Goal: Information Seeking & Learning: Learn about a topic

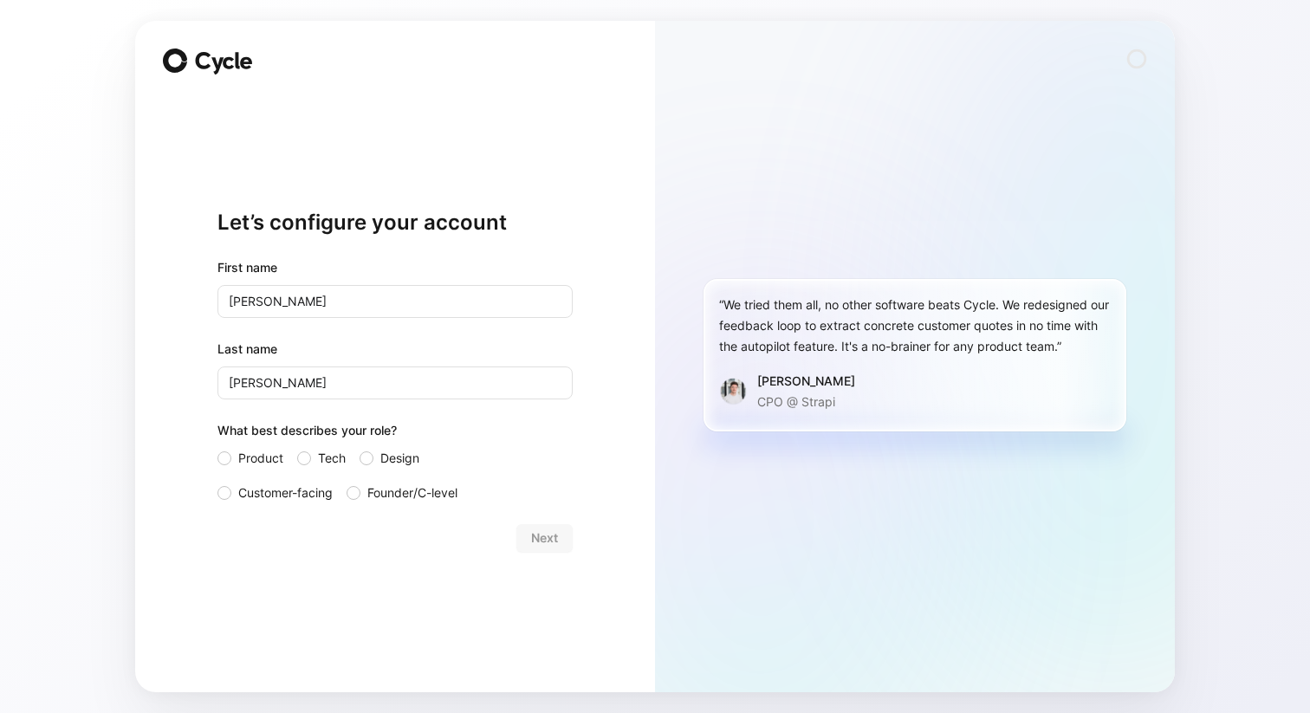
click at [275, 573] on div "Let’s configure your account First name [PERSON_NAME] name [PERSON_NAME] What b…" at bounding box center [394, 379] width 355 height 569
click at [258, 500] on span "Customer-facing" at bounding box center [285, 493] width 94 height 21
click at [217, 483] on input "Customer-facing" at bounding box center [217, 483] width 0 height 0
click at [540, 538] on span "Next" at bounding box center [544, 538] width 27 height 21
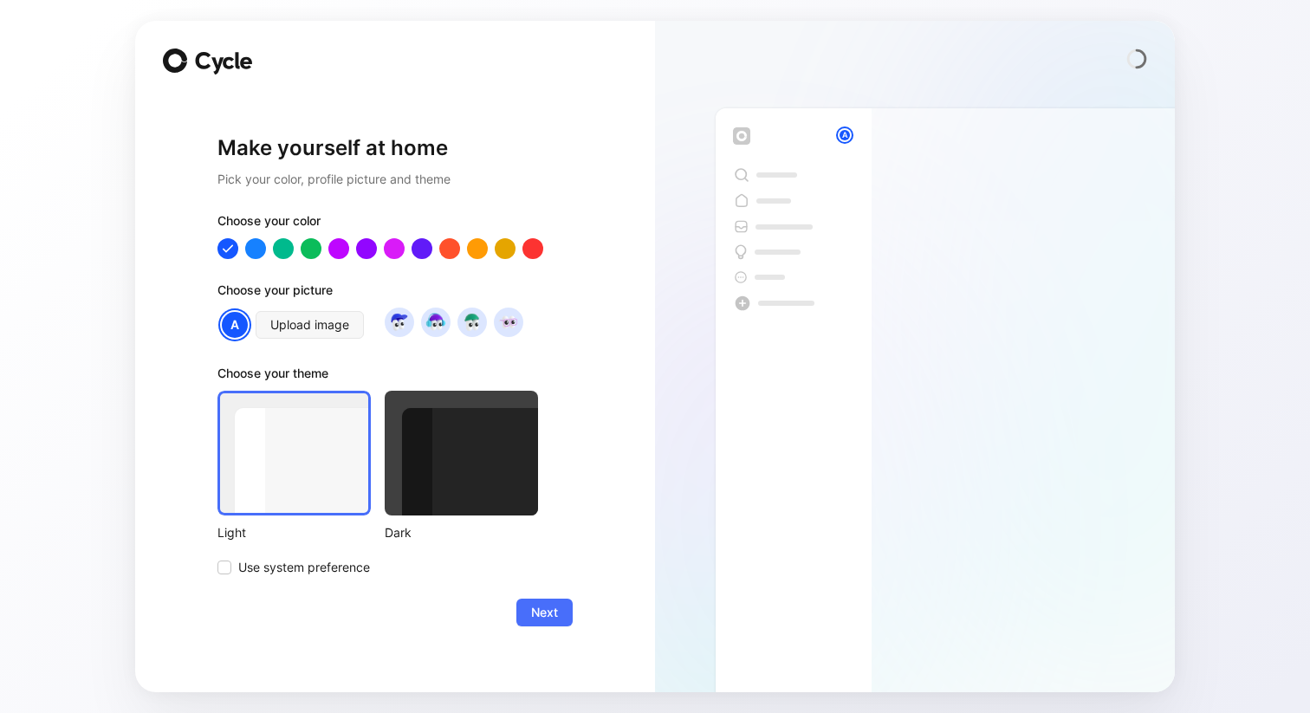
click at [483, 480] on div at bounding box center [461, 453] width 153 height 125
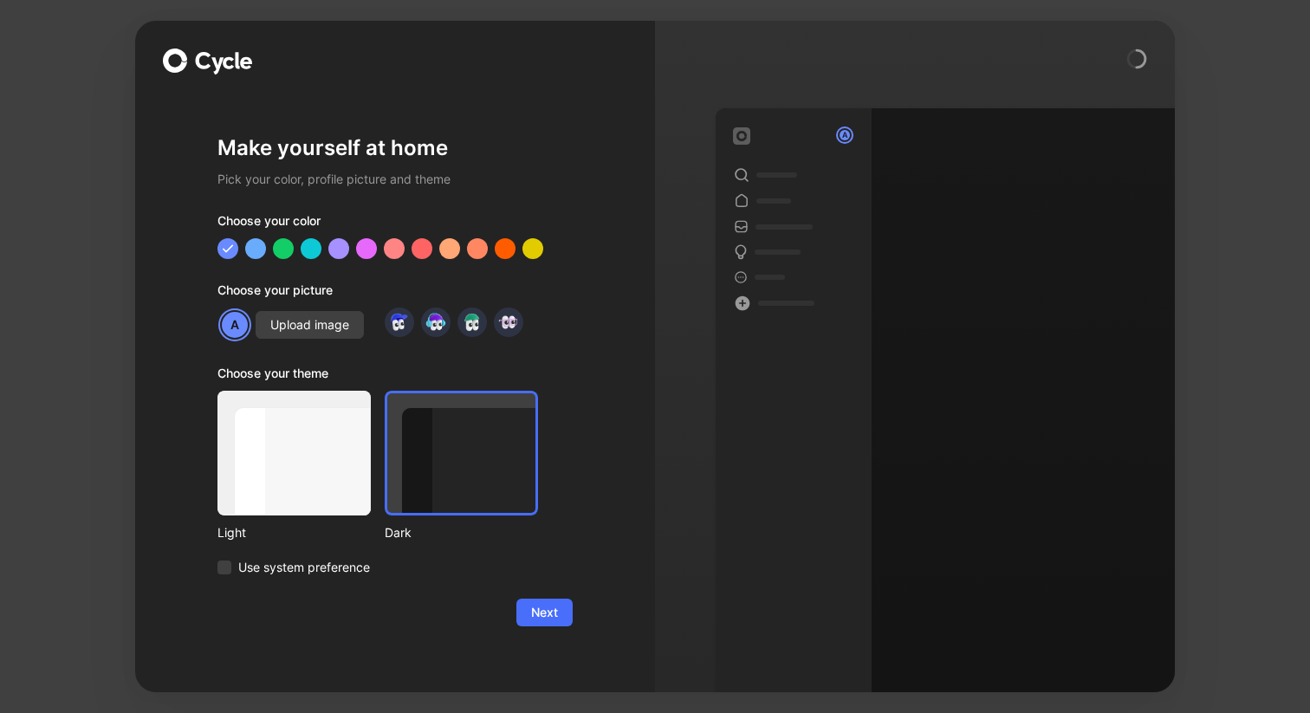
click at [289, 577] on form "Choose your color Choose your picture A Upload image Choose your theme Light Da…" at bounding box center [394, 419] width 355 height 416
click at [289, 573] on span "Use system preference" at bounding box center [304, 567] width 132 height 21
click at [217, 557] on input "Use system preference" at bounding box center [217, 557] width 0 height 0
click at [540, 625] on button "Next" at bounding box center [544, 613] width 56 height 28
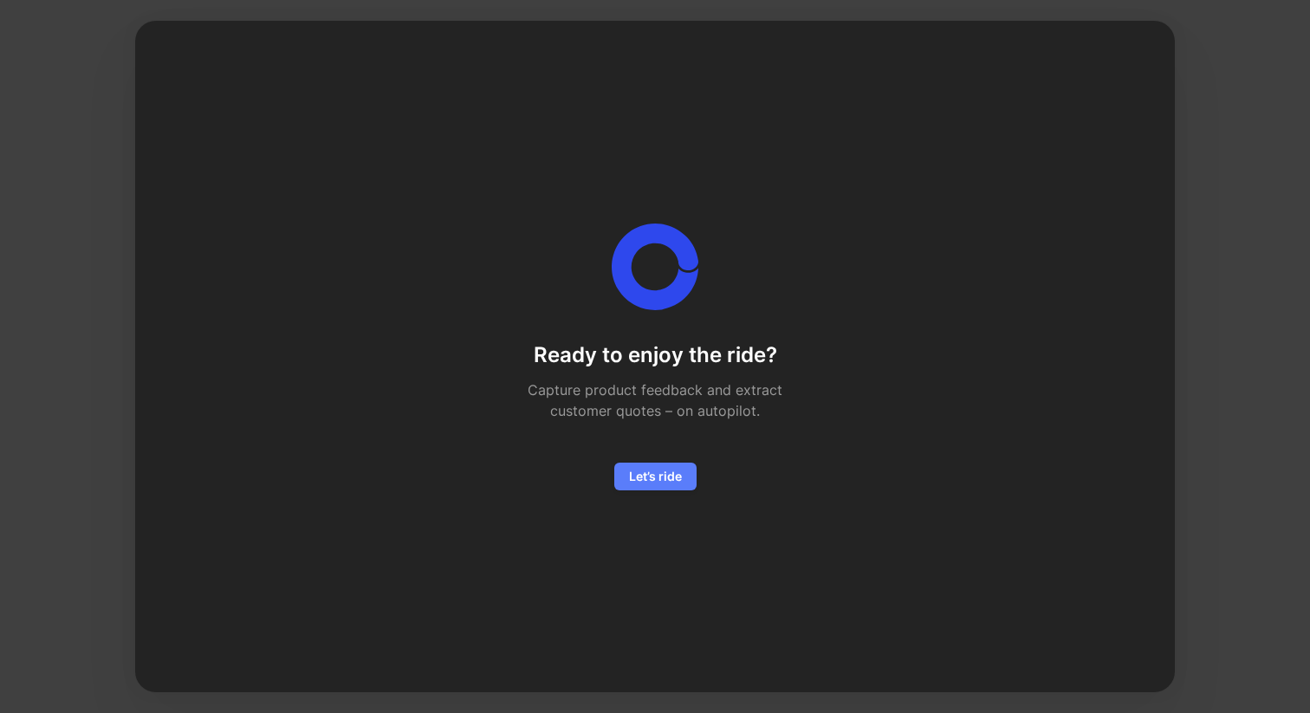
click at [652, 477] on span "Let’s ride" at bounding box center [655, 476] width 53 height 21
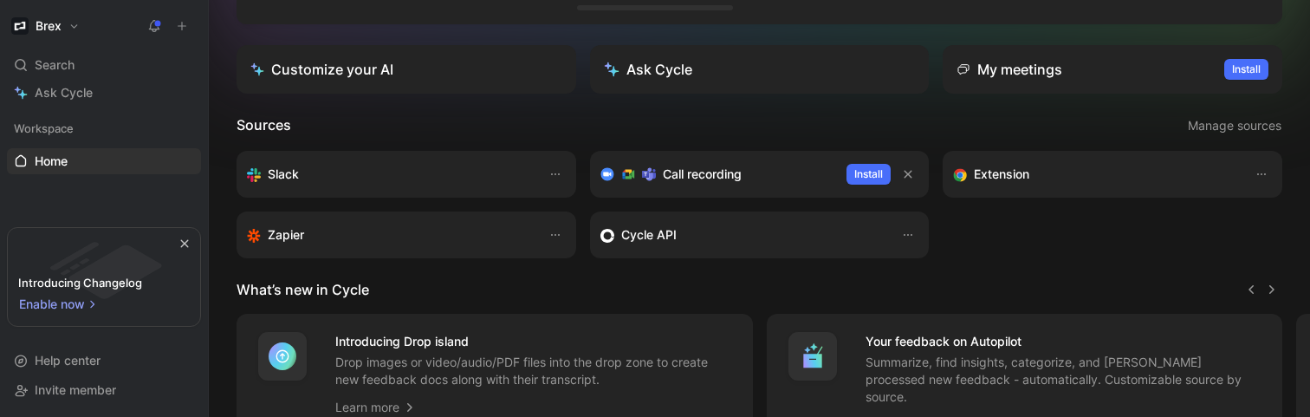
scroll to position [366, 0]
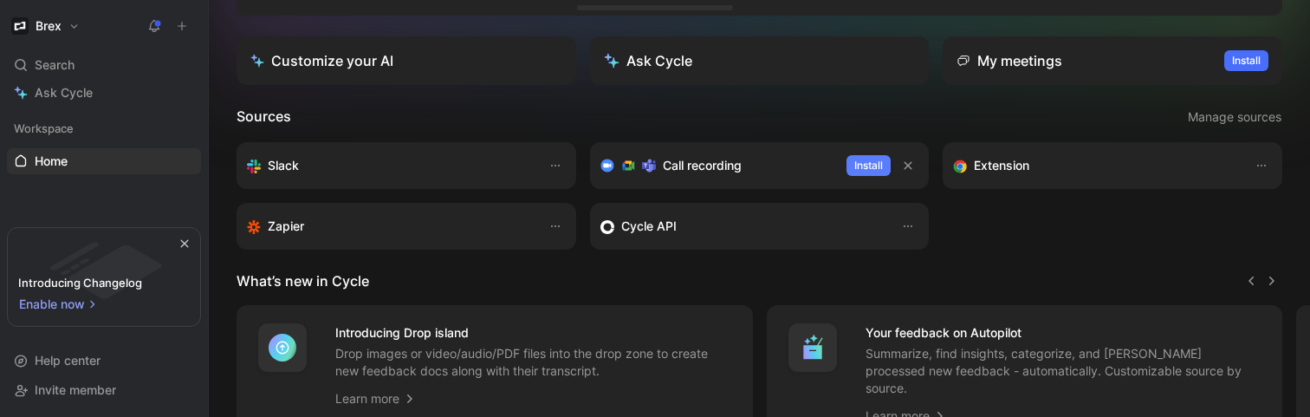
click at [865, 164] on span "Install" at bounding box center [868, 165] width 29 height 17
click at [1081, 168] on div "Extension" at bounding box center [1095, 165] width 284 height 21
click at [616, 230] on div "Cycle API" at bounding box center [742, 226] width 284 height 21
click at [276, 237] on div "Zapier" at bounding box center [407, 226] width 340 height 47
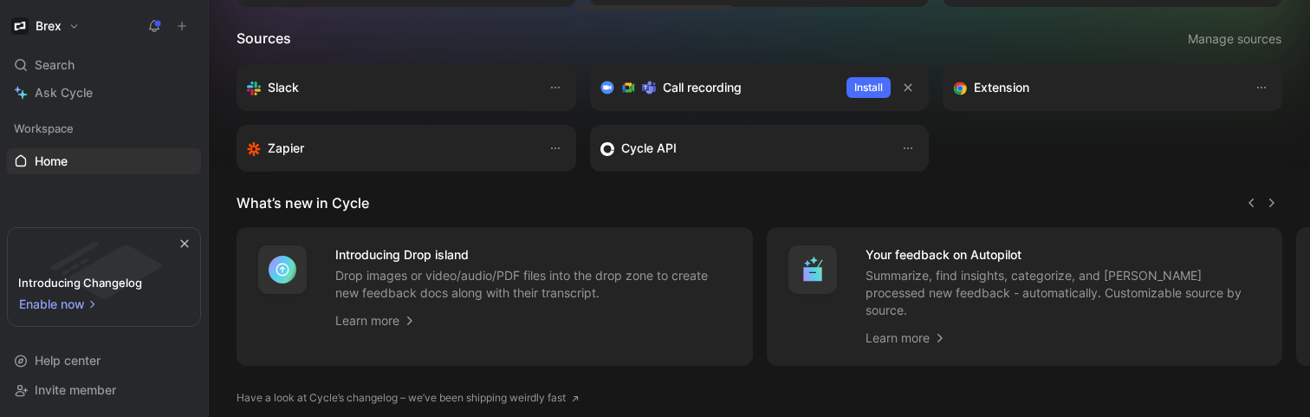
scroll to position [496, 0]
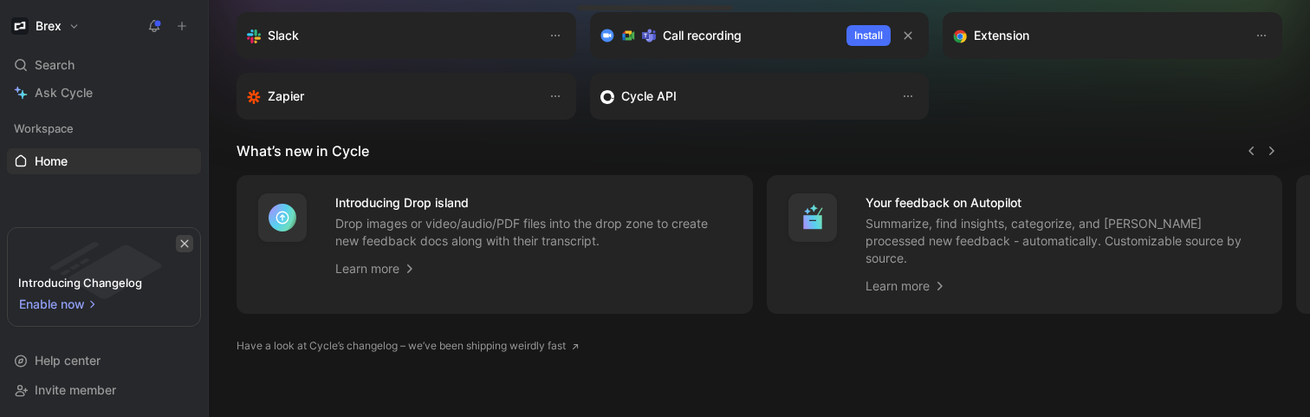
click at [190, 239] on button "button" at bounding box center [184, 243] width 17 height 17
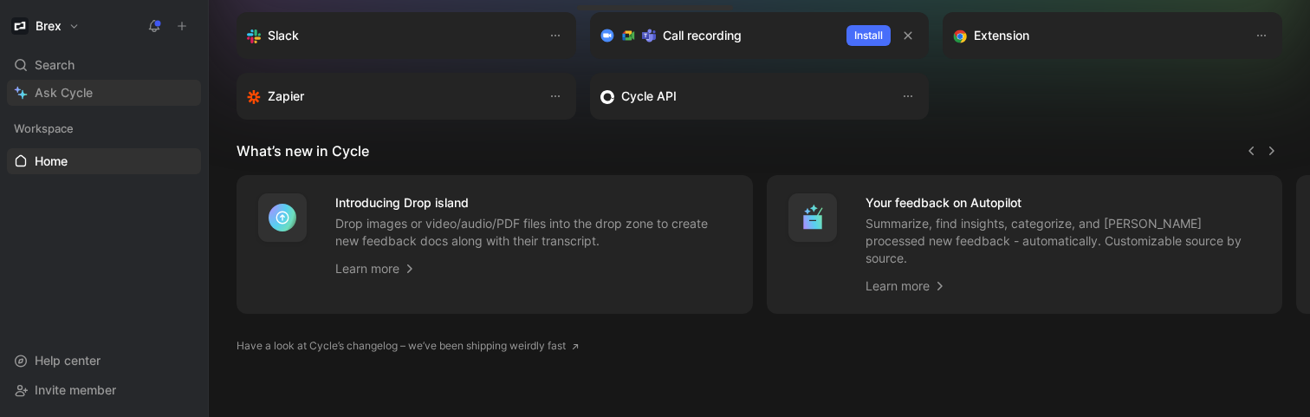
click at [70, 88] on span "Ask Cycle" at bounding box center [64, 92] width 58 height 21
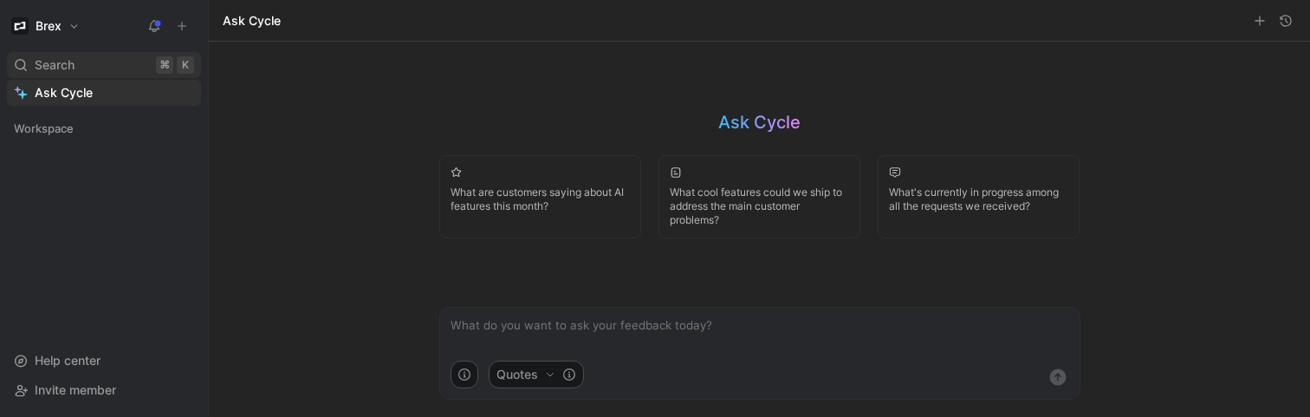
click at [70, 73] on span "Search" at bounding box center [55, 65] width 40 height 21
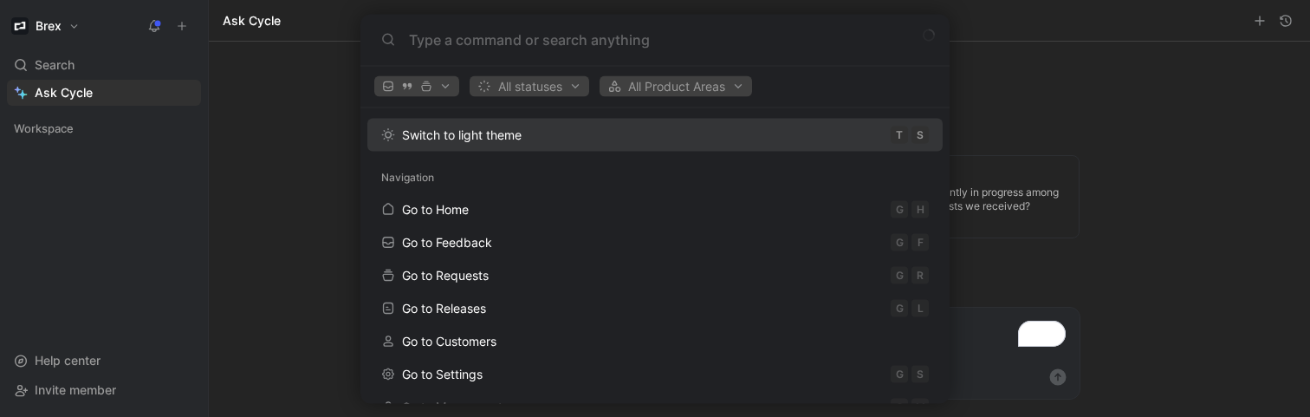
click at [56, 28] on body "Brex Search ⌘ K Ask Cycle Workspace To pick up a draggable item, press the spac…" at bounding box center [655, 208] width 1310 height 417
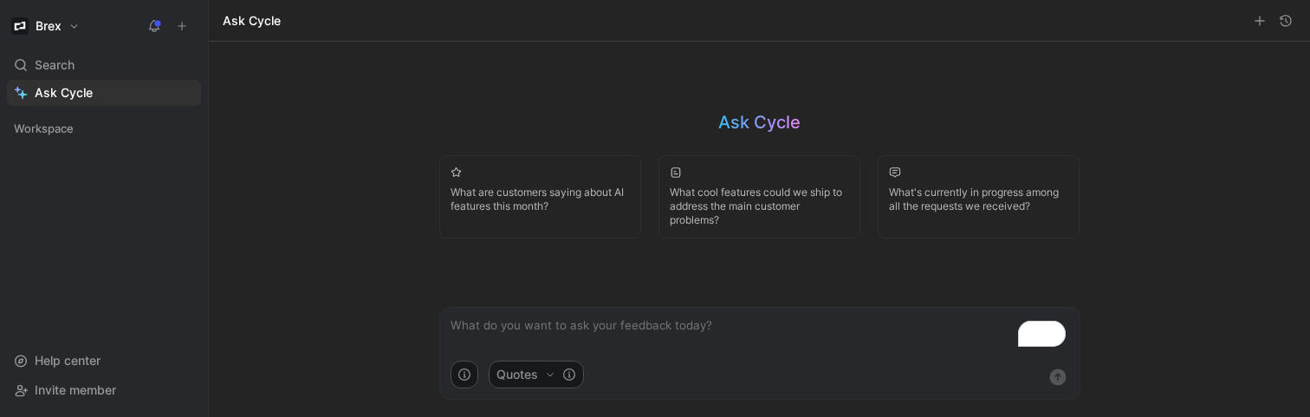
click at [64, 28] on button "Brex" at bounding box center [45, 26] width 77 height 24
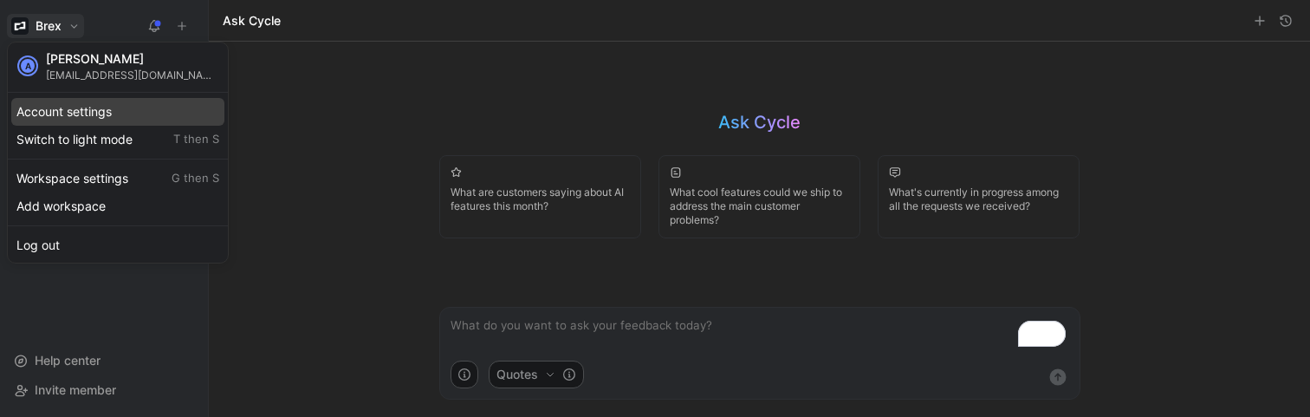
click at [51, 118] on div "Account settings" at bounding box center [117, 112] width 213 height 28
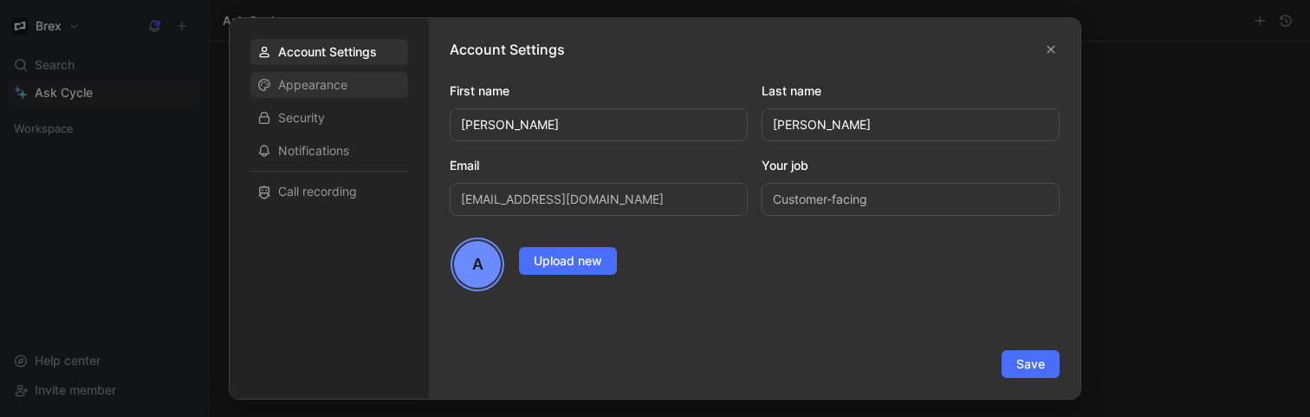
click at [296, 91] on span "Appearance" at bounding box center [312, 84] width 69 height 17
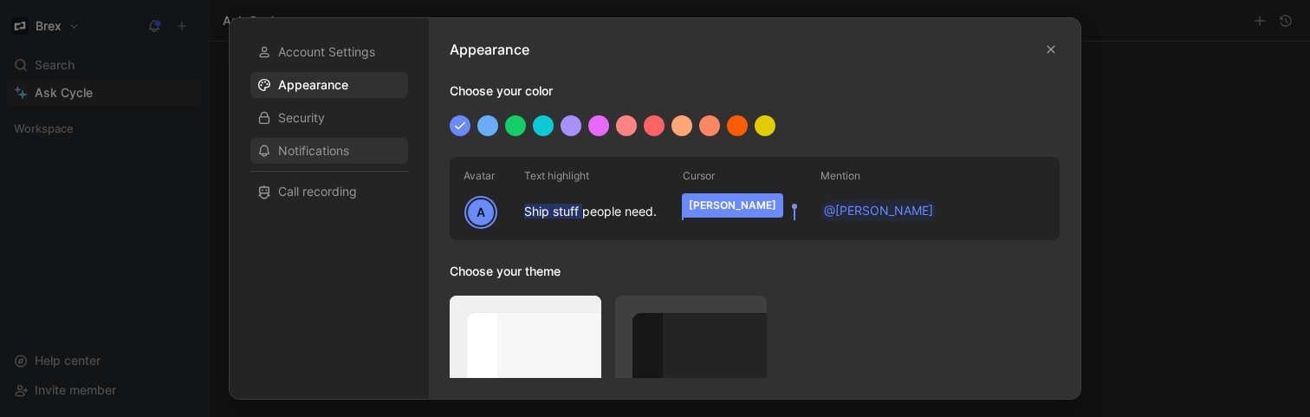
click at [296, 145] on span "Notifications" at bounding box center [313, 150] width 71 height 17
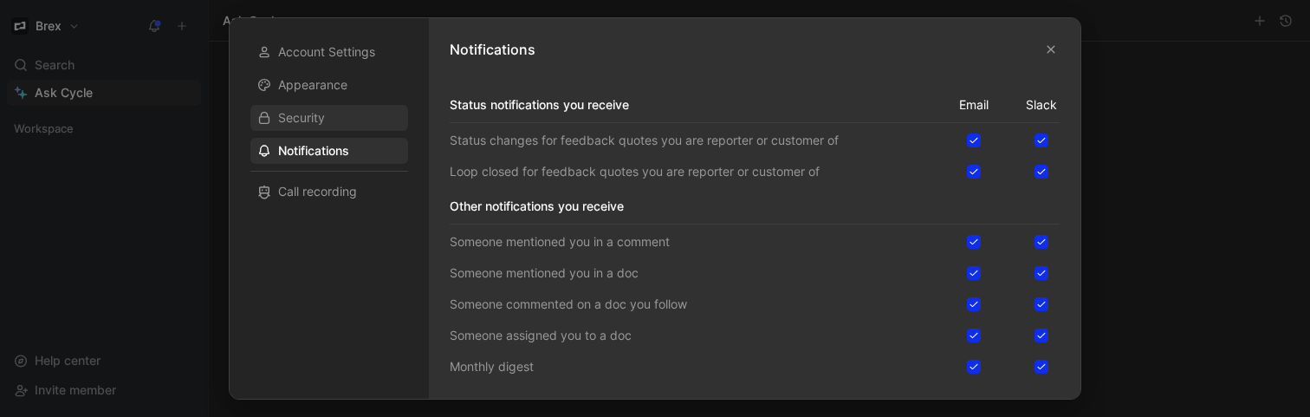
click at [307, 118] on span "Security" at bounding box center [301, 117] width 47 height 17
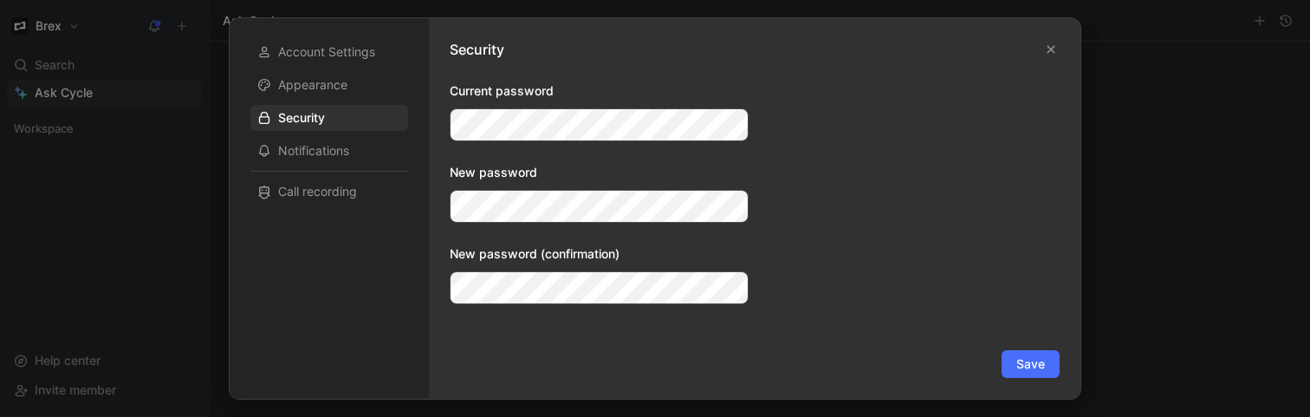
click at [63, 28] on div at bounding box center [655, 208] width 1310 height 417
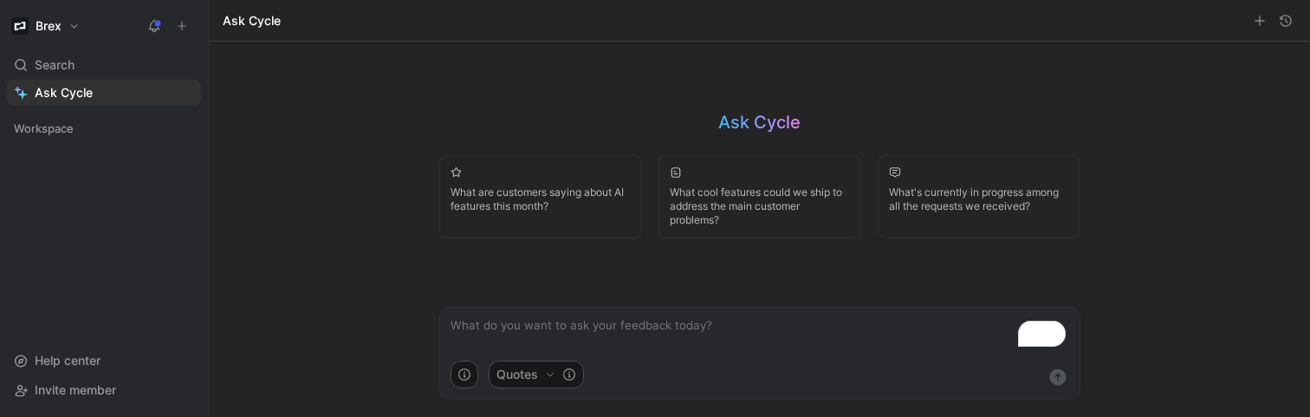
click at [152, 24] on icon at bounding box center [154, 26] width 14 height 14
click at [59, 24] on h1 "Brex" at bounding box center [49, 26] width 26 height 16
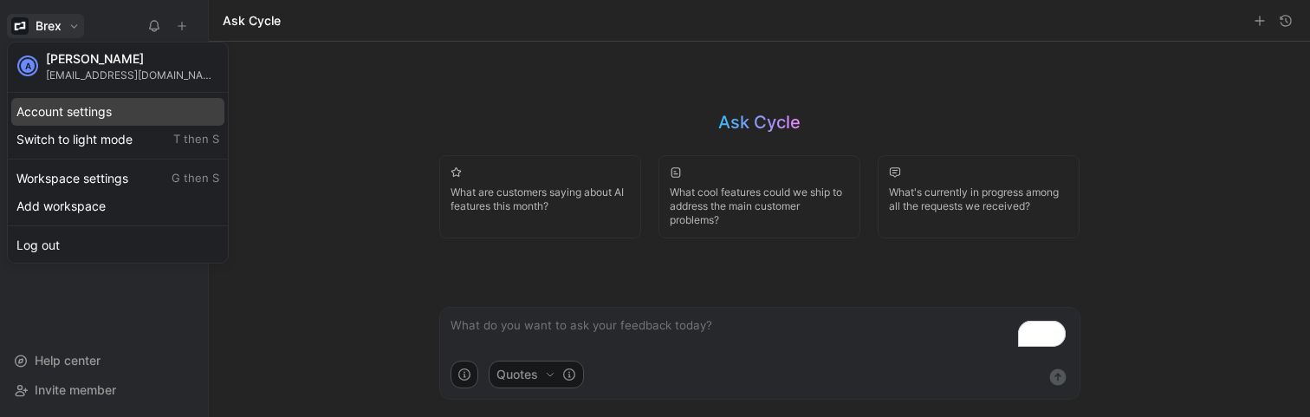
click at [35, 107] on div "Account settings" at bounding box center [117, 112] width 213 height 28
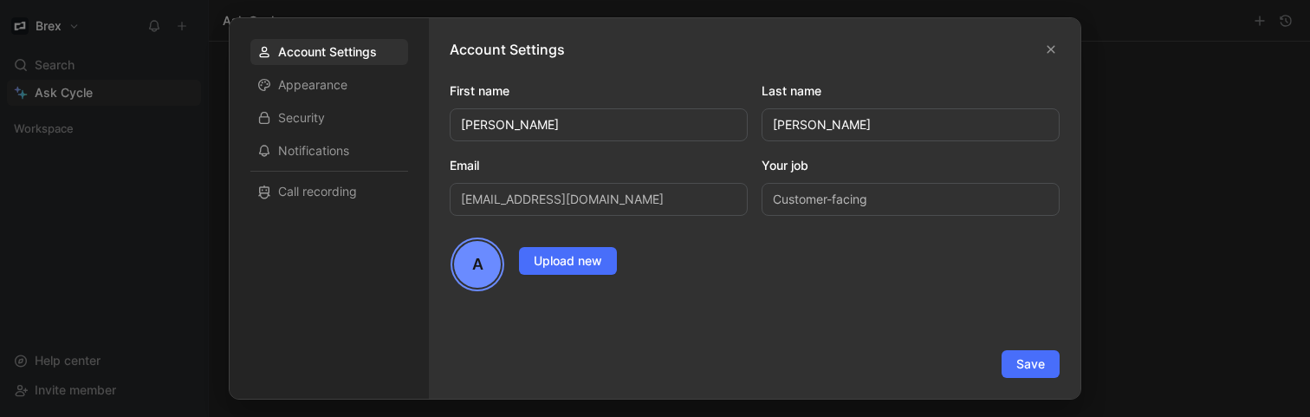
click at [52, 68] on div at bounding box center [655, 208] width 1310 height 417
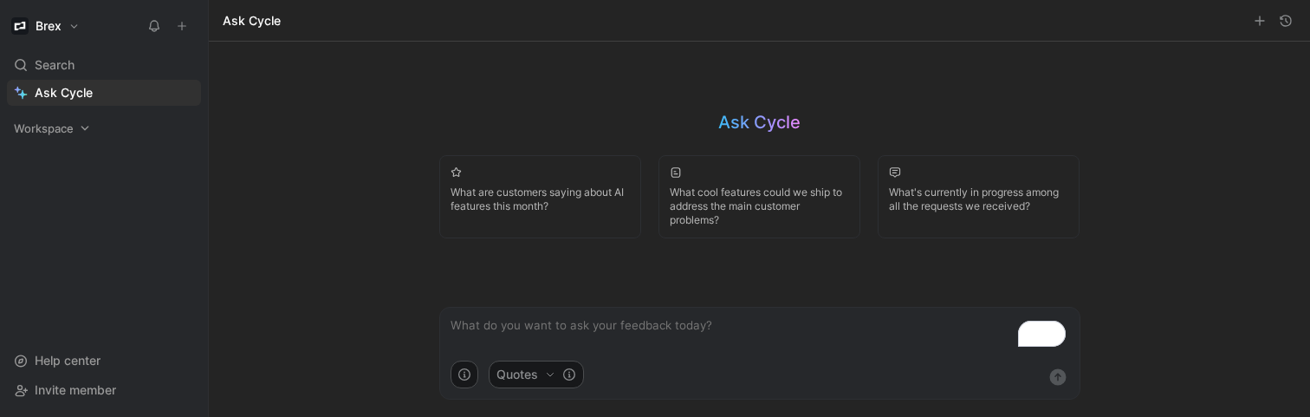
click at [44, 124] on span "Workspace" at bounding box center [44, 128] width 60 height 17
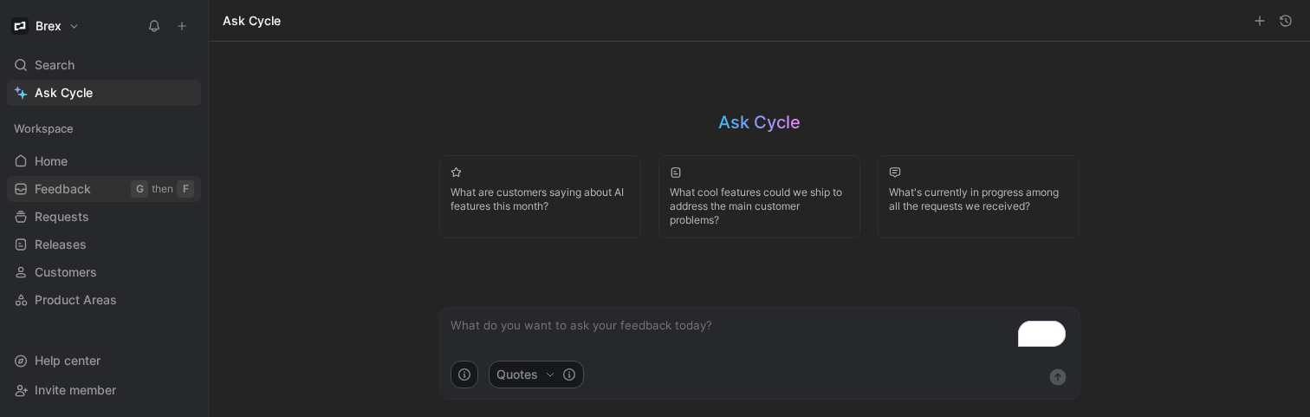
click at [44, 197] on span "Feedback" at bounding box center [63, 188] width 56 height 17
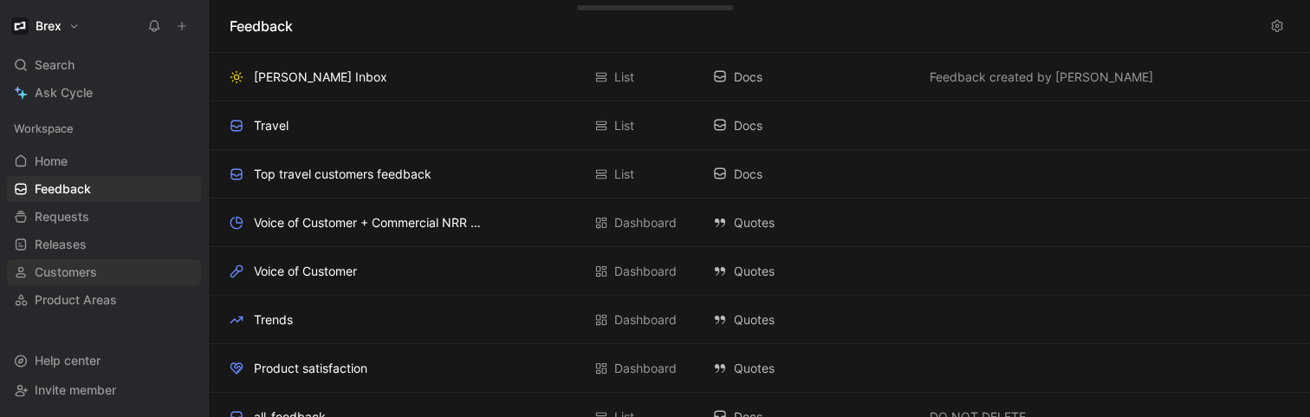
click at [92, 269] on span "Customers" at bounding box center [66, 271] width 62 height 17
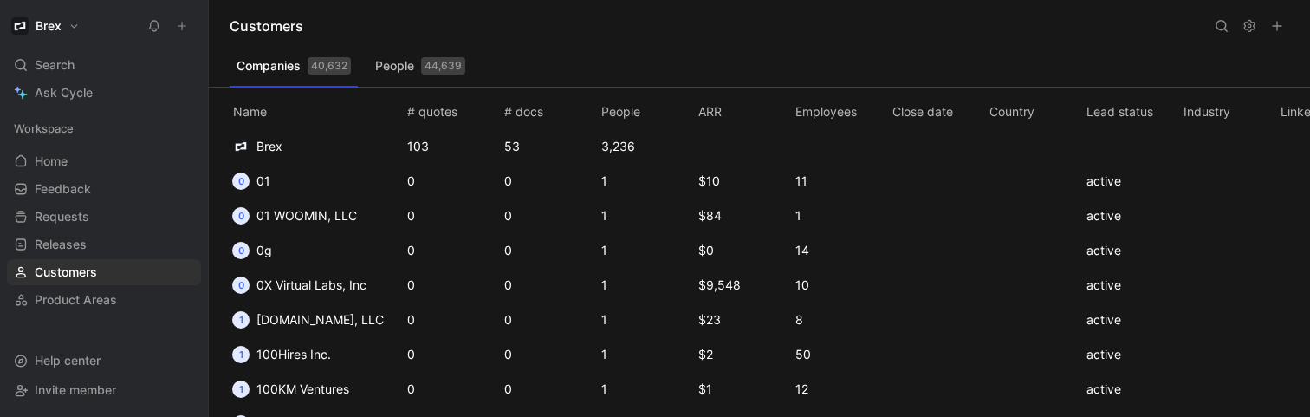
click at [1237, 18] on button at bounding box center [1249, 26] width 24 height 24
click at [1245, 26] on use at bounding box center [1249, 26] width 10 height 11
click at [1208, 27] on div "Customers" at bounding box center [759, 26] width 1101 height 52
click at [1219, 27] on icon at bounding box center [1222, 26] width 14 height 14
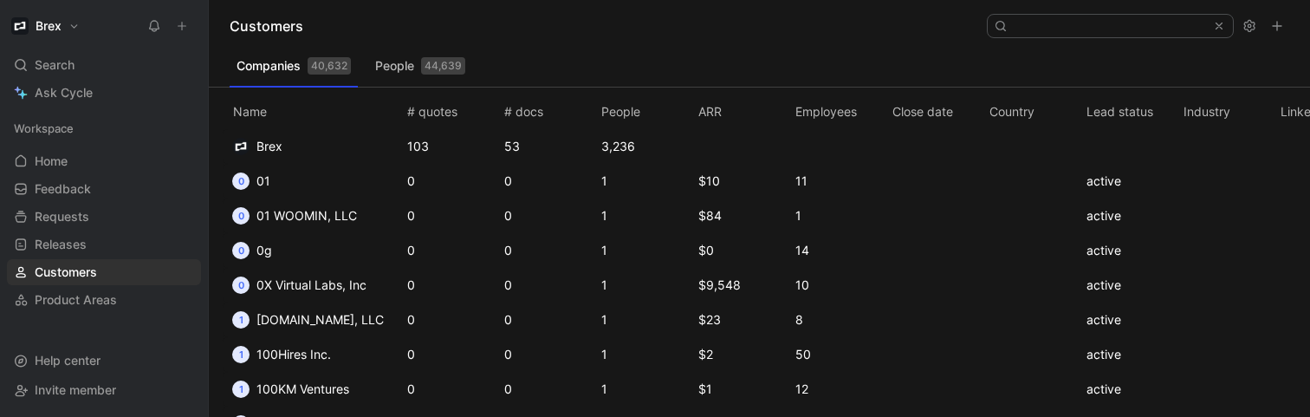
click at [1284, 29] on button at bounding box center [1277, 26] width 24 height 24
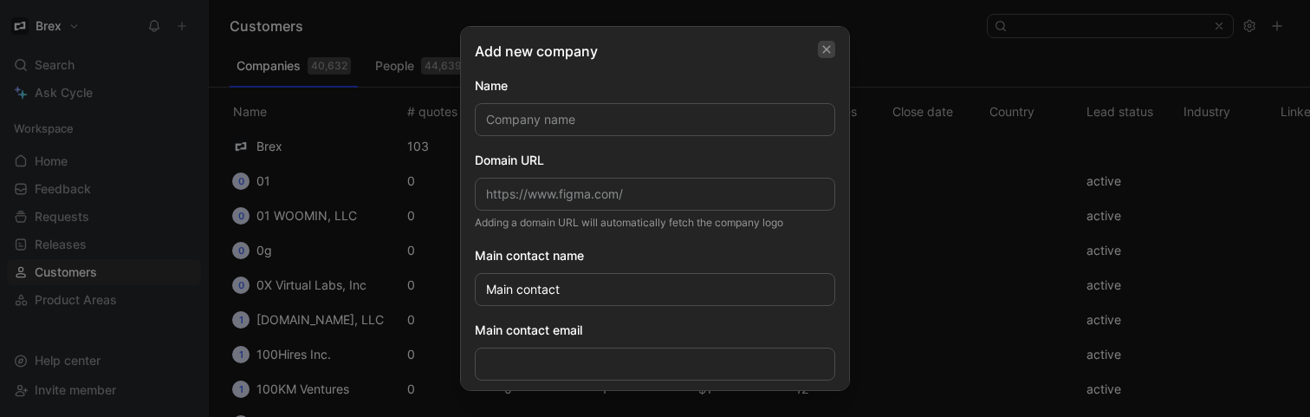
click at [823, 54] on button "button" at bounding box center [826, 49] width 17 height 17
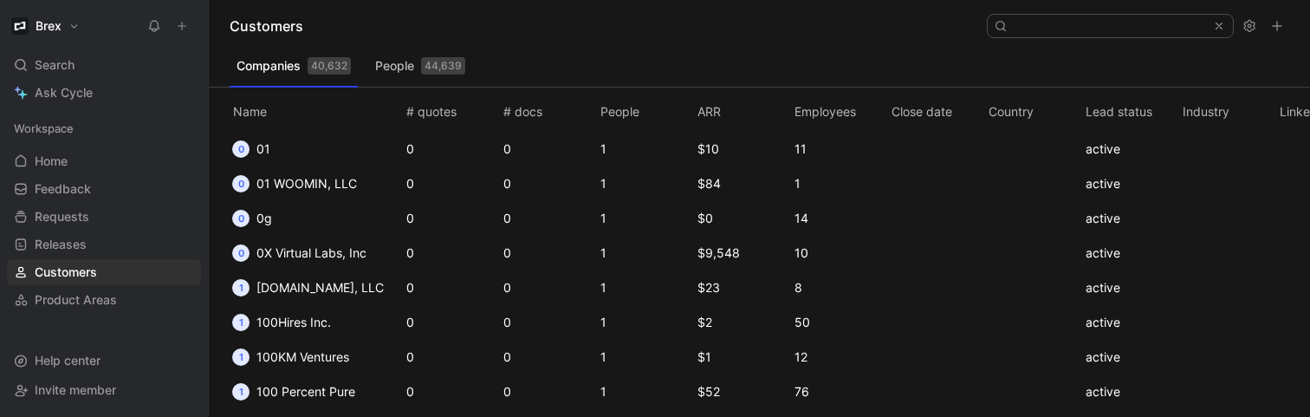
scroll to position [0, 1]
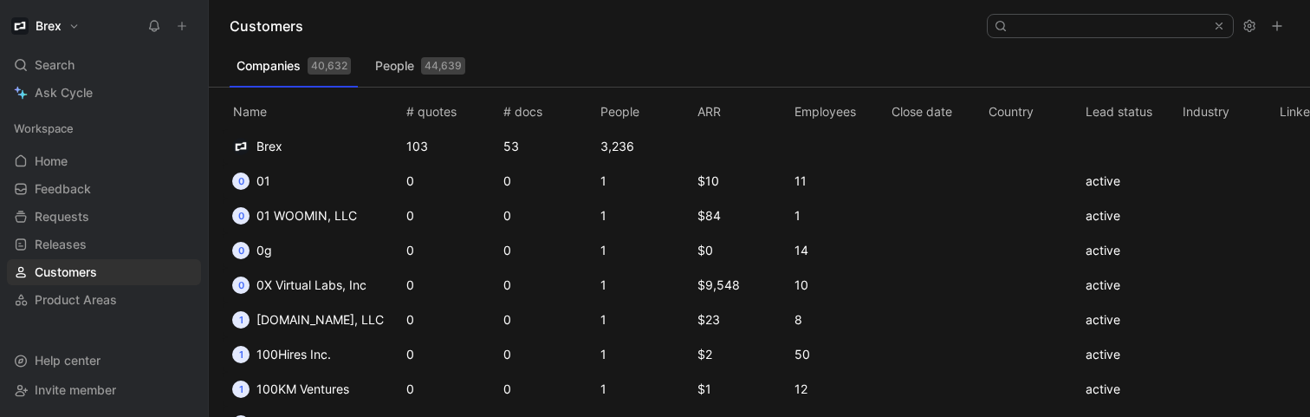
click at [403, 72] on button "People 44,639" at bounding box center [420, 66] width 104 height 28
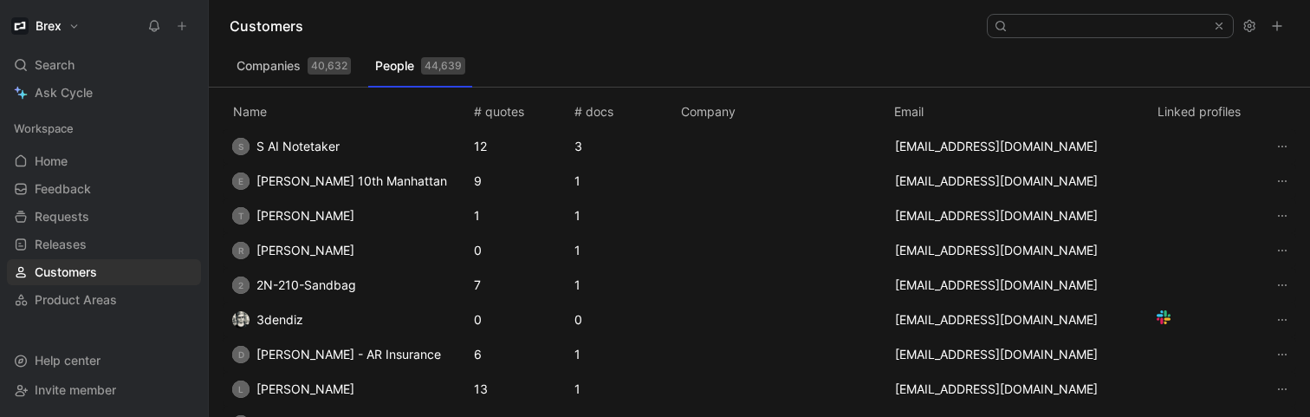
click at [264, 69] on button "Companies 40,632" at bounding box center [294, 66] width 128 height 28
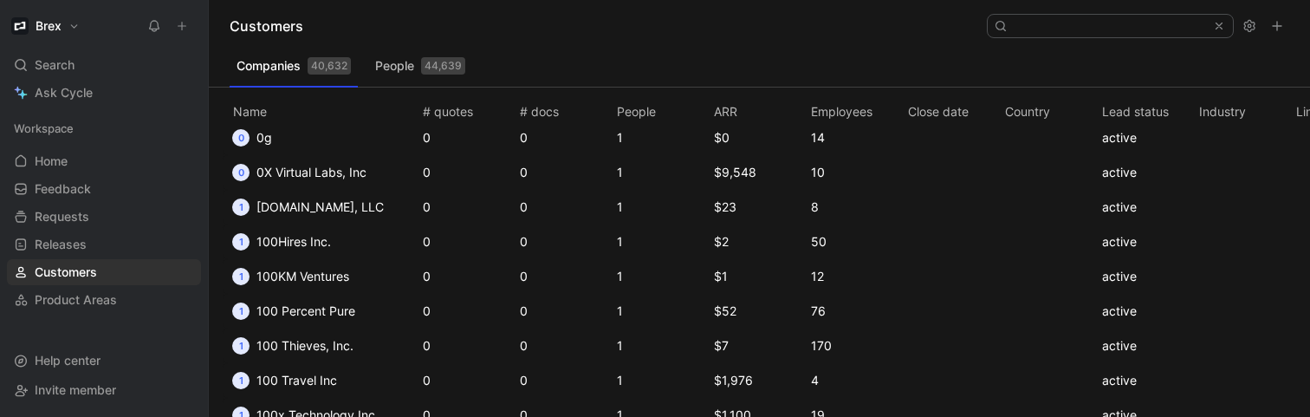
scroll to position [116, 0]
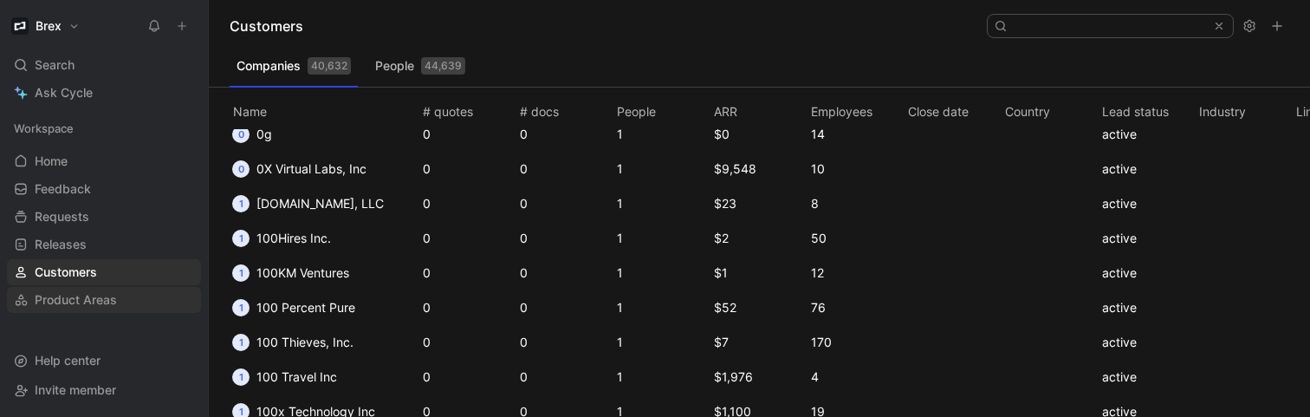
click at [88, 297] on span "Product Areas" at bounding box center [76, 299] width 82 height 17
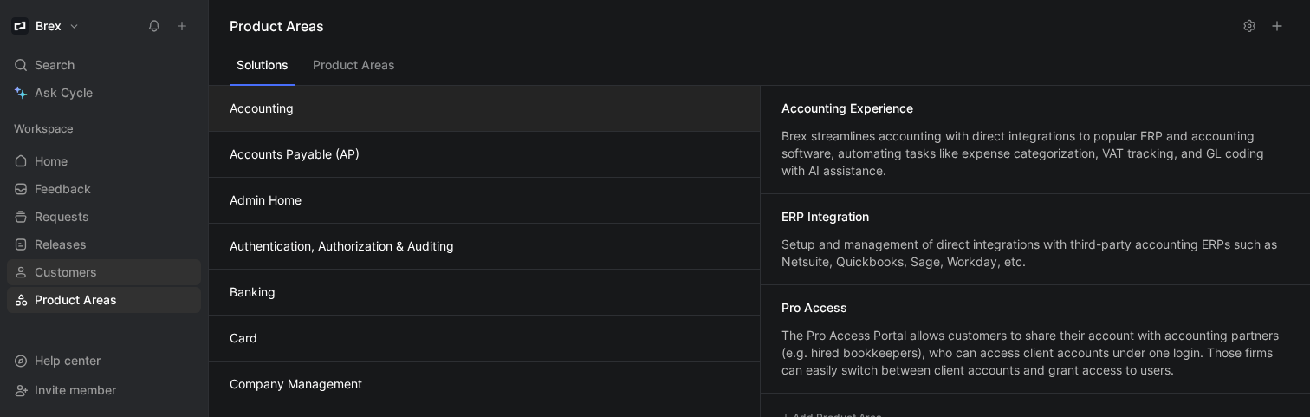
click at [89, 273] on span "Customers" at bounding box center [66, 271] width 62 height 17
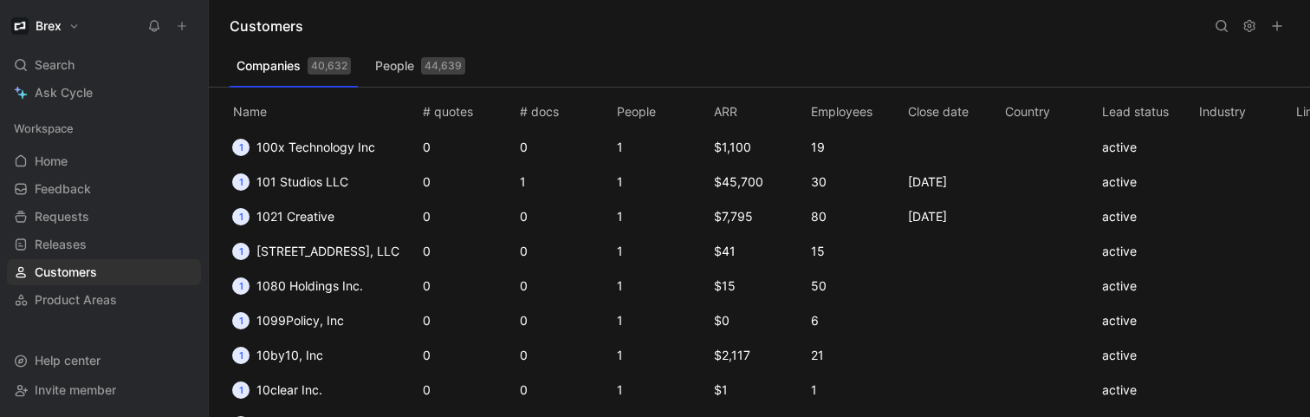
scroll to position [519, 0]
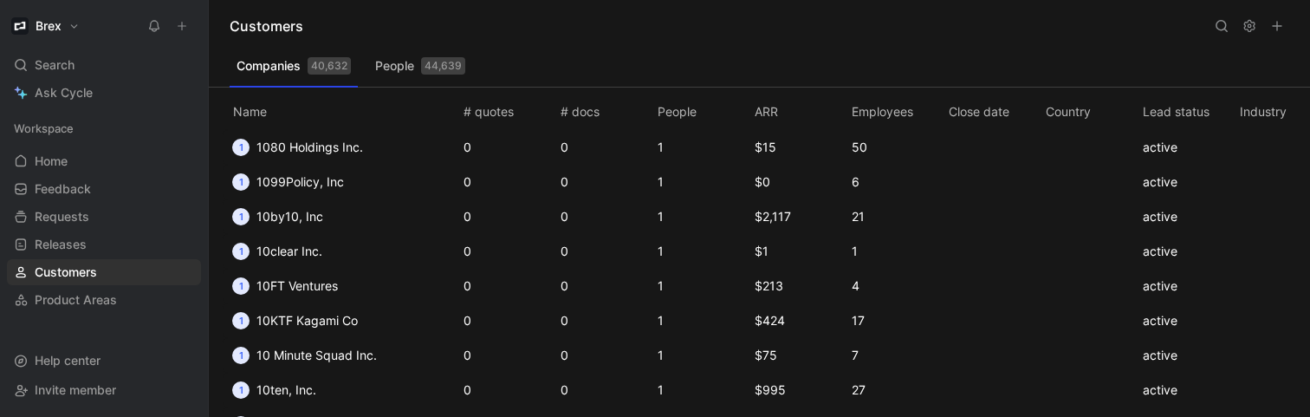
click at [1218, 36] on button at bounding box center [1222, 26] width 24 height 24
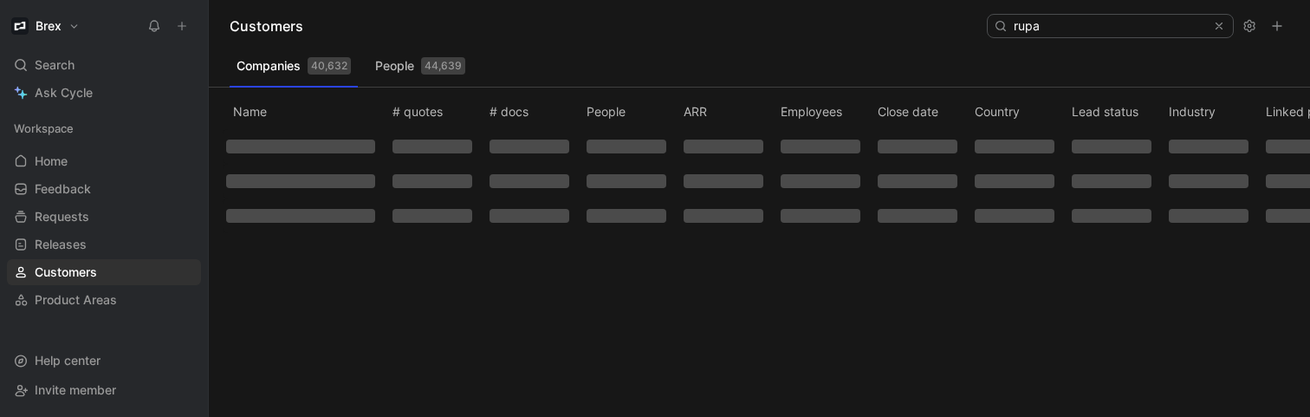
scroll to position [0, 0]
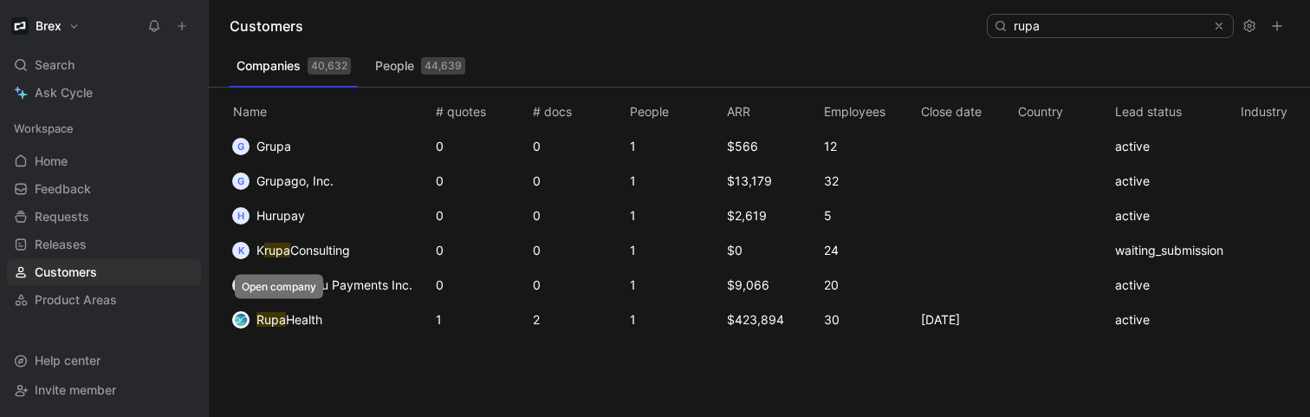
type input "rupa"
click at [289, 313] on span "Health" at bounding box center [304, 319] width 36 height 15
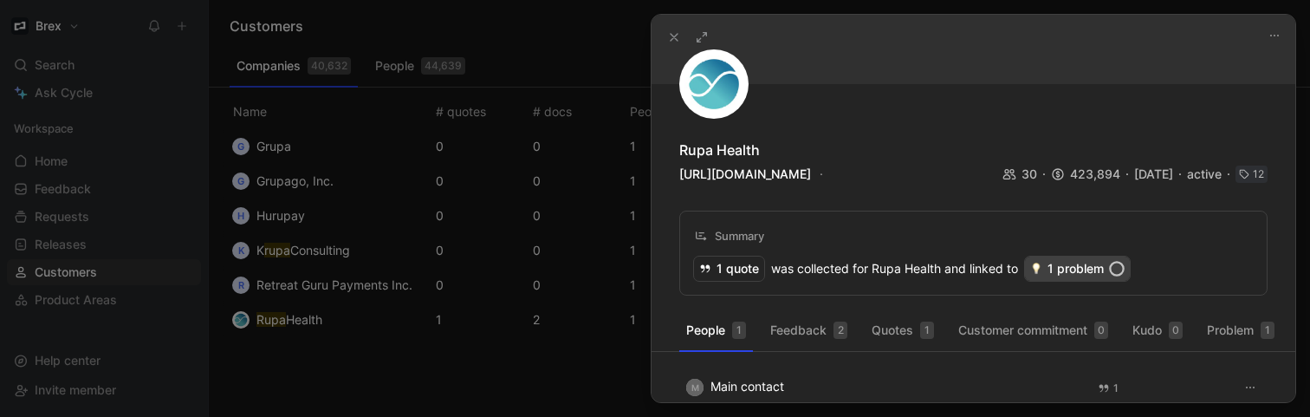
click at [1090, 269] on div "1 problem" at bounding box center [1077, 268] width 105 height 24
